Goal: Register for event/course

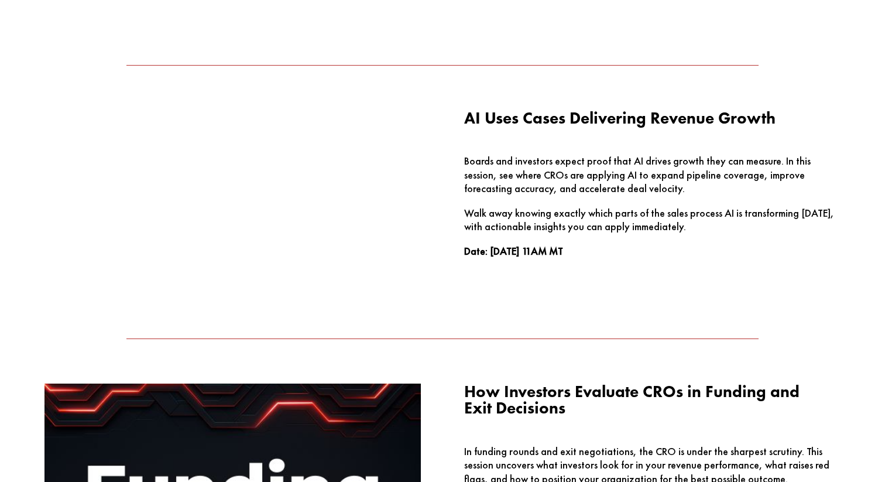
scroll to position [955, 0]
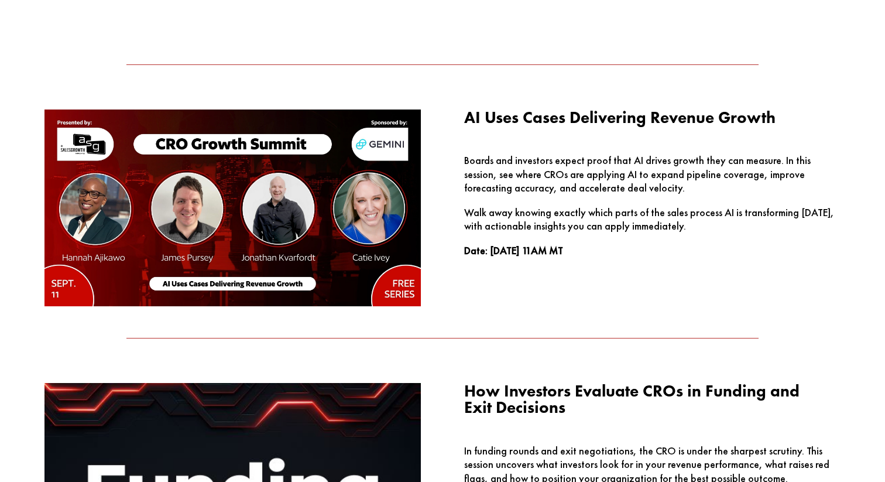
click at [255, 287] on img at bounding box center [232, 207] width 376 height 197
click at [407, 208] on img at bounding box center [232, 207] width 376 height 197
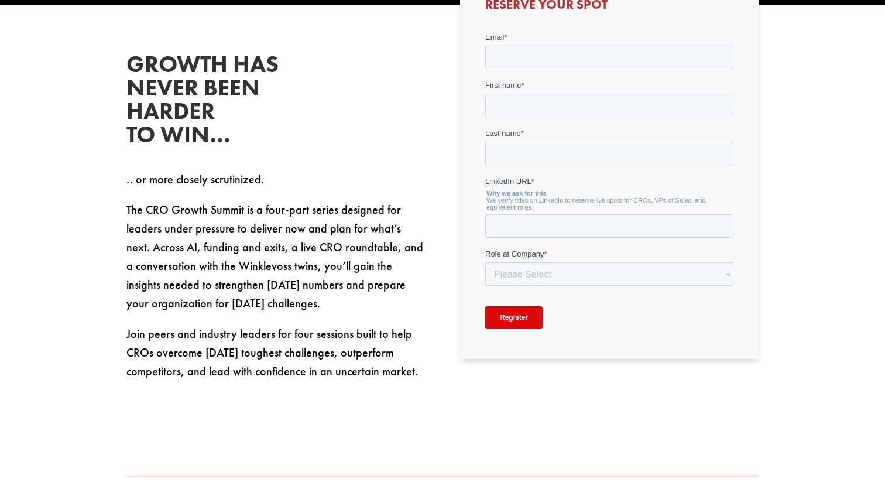
scroll to position [528, 0]
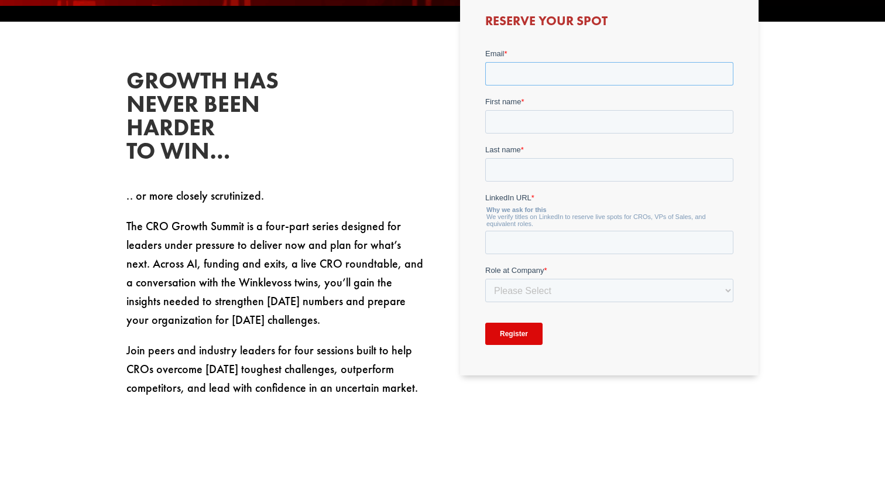
click at [536, 67] on input "Email *" at bounding box center [609, 73] width 248 height 23
type input "[EMAIL_ADDRESS][DOMAIN_NAME]"
type input "[PERSON_NAME]"
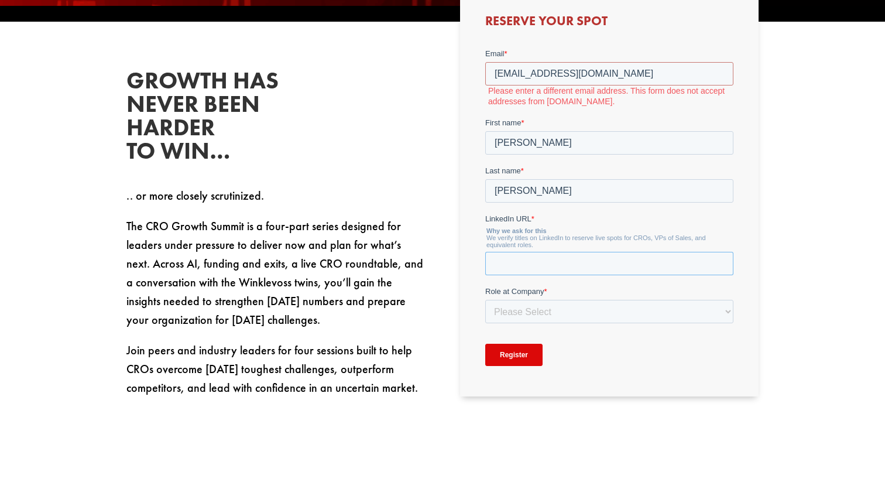
click at [570, 258] on input "LinkedIn URL *" at bounding box center [609, 263] width 248 height 23
paste input "[URL][DOMAIN_NAME]"
type input "[URL][DOMAIN_NAME]"
click at [540, 318] on select "Please Select C-Level (CRO, CSO, etc) Senior Leadership (VP of Sales, VP of Ena…" at bounding box center [609, 311] width 248 height 23
select select "C-Level (CRO, CSO, etc)"
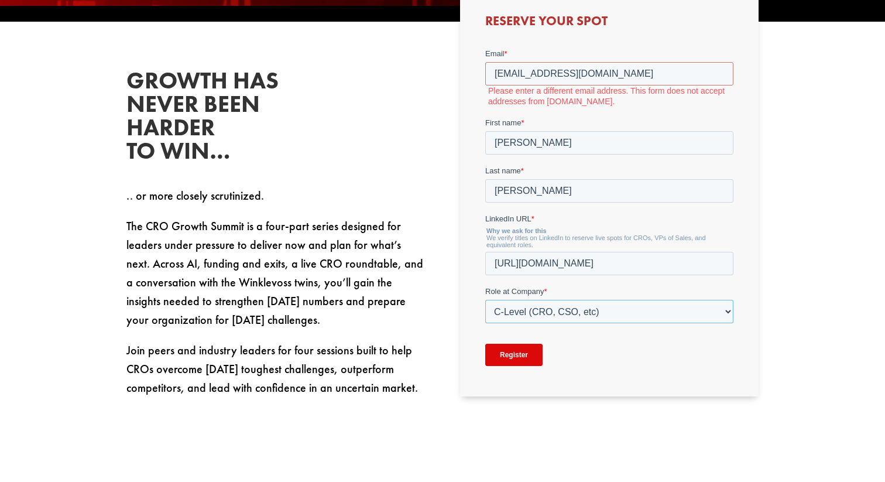
click at [485, 300] on select "Please Select C-Level (CRO, CSO, etc) Senior Leadership (VP of Sales, VP of Ena…" at bounding box center [609, 311] width 248 height 23
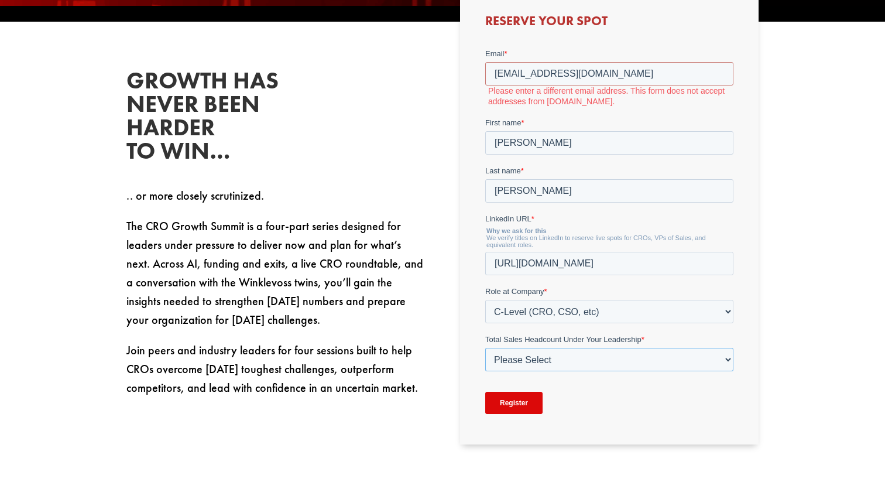
click at [586, 371] on select "Please Select Just Me 1-9 [PHONE_NUMBER] [PHONE_NUMBER]+" at bounding box center [609, 359] width 248 height 23
select select "20-49"
click at [485, 348] on select "Please Select Just Me 1-9 [PHONE_NUMBER] [PHONE_NUMBER]+" at bounding box center [609, 359] width 248 height 23
click at [516, 404] on input "Register" at bounding box center [513, 403] width 57 height 22
drag, startPoint x: 584, startPoint y: 77, endPoint x: 493, endPoint y: 68, distance: 91.1
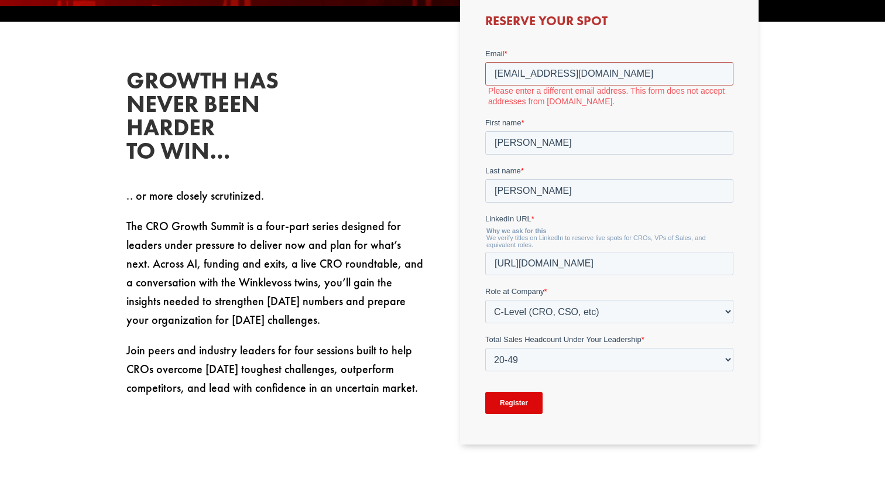
click at [493, 68] on input "[EMAIL_ADDRESS][DOMAIN_NAME]" at bounding box center [609, 73] width 248 height 23
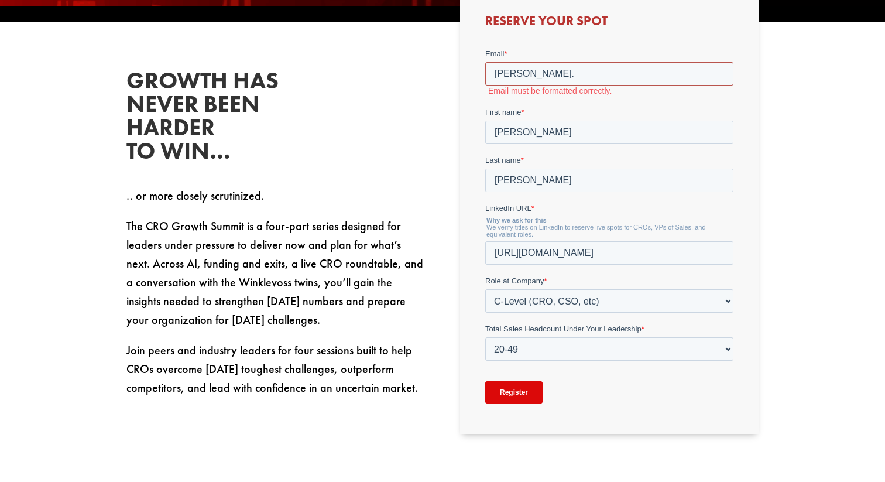
type input "[PERSON_NAME][EMAIL_ADDRESS][PERSON_NAME][DOMAIN_NAME]"
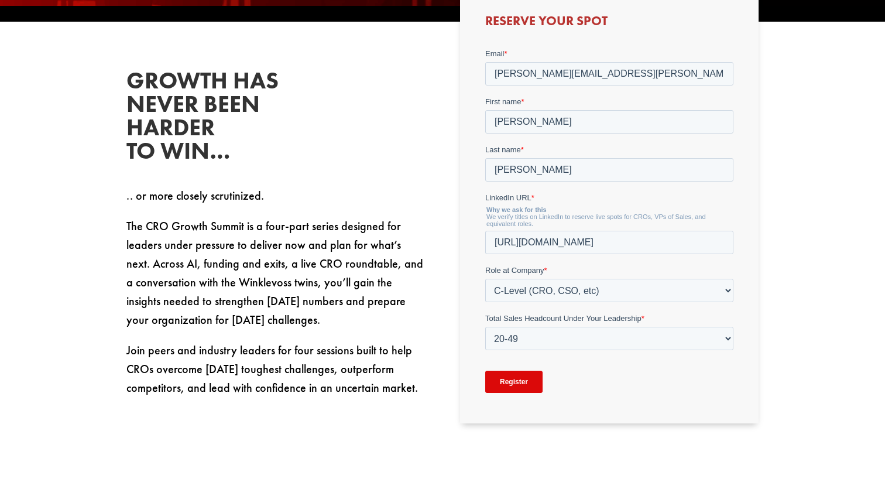
click at [516, 385] on input "Register" at bounding box center [513, 382] width 57 height 22
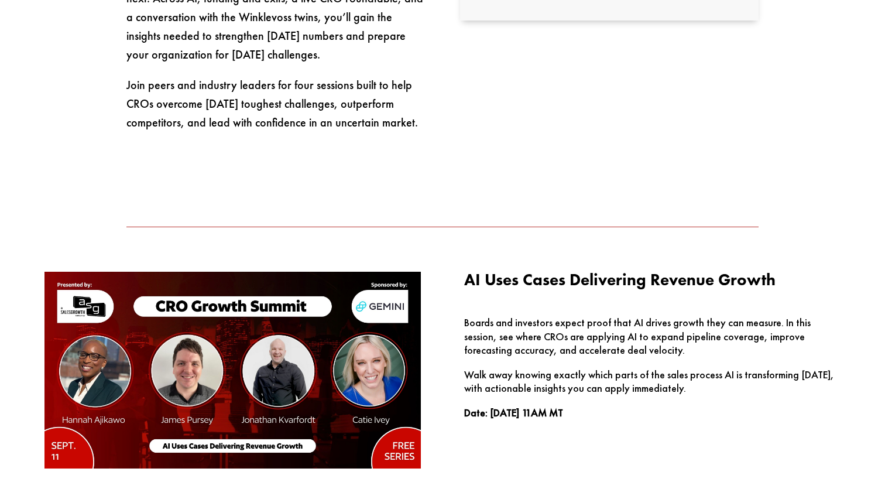
scroll to position [746, 0]
